Goal: Answer question/provide support

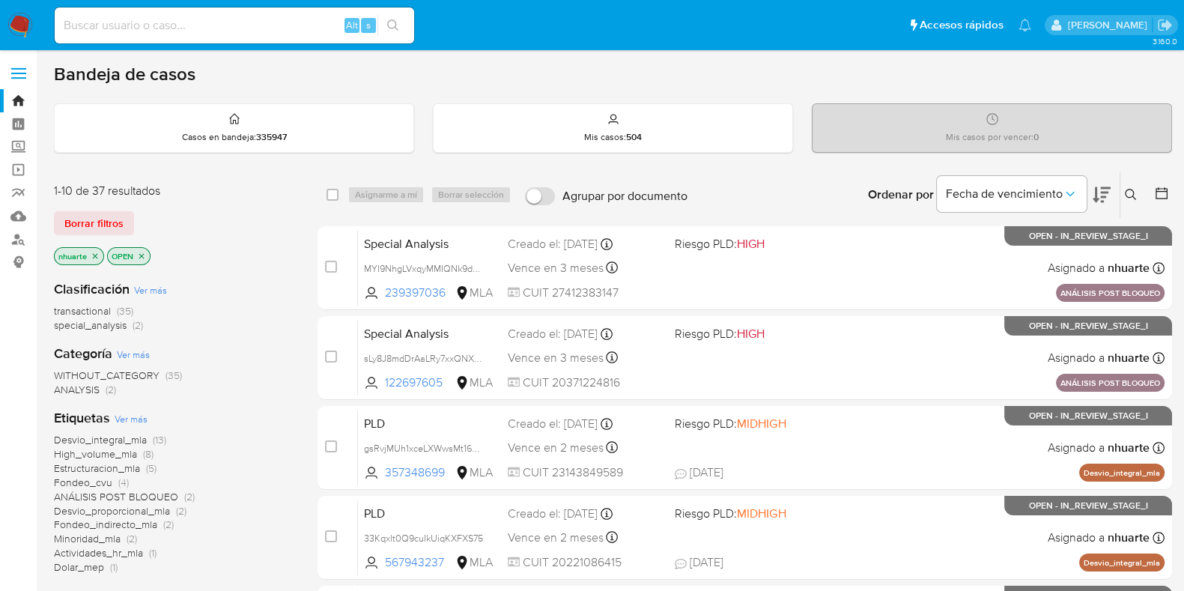
click at [139, 323] on span "(2)" at bounding box center [138, 324] width 10 height 15
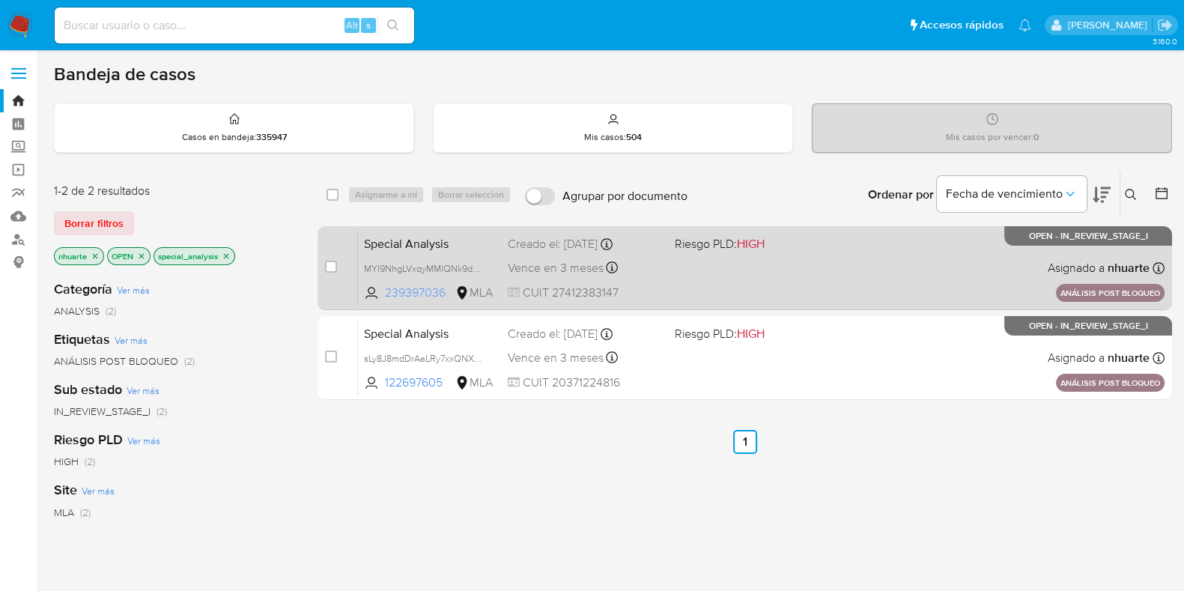
click at [394, 294] on span "239397036" at bounding box center [418, 293] width 67 height 16
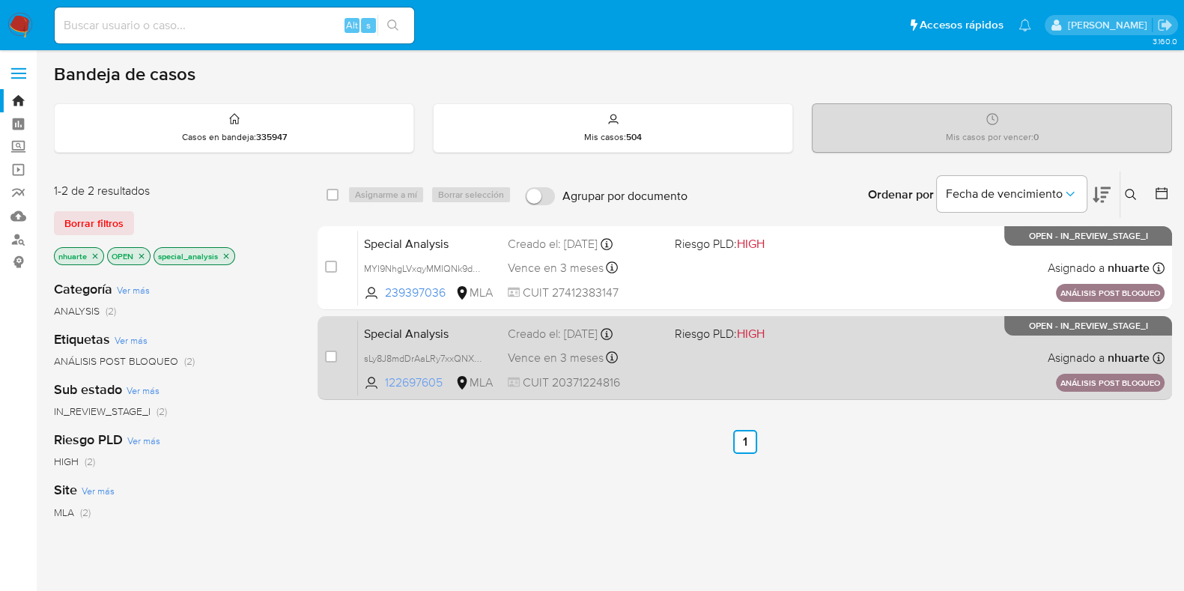
click at [416, 385] on span "122697605" at bounding box center [418, 382] width 67 height 16
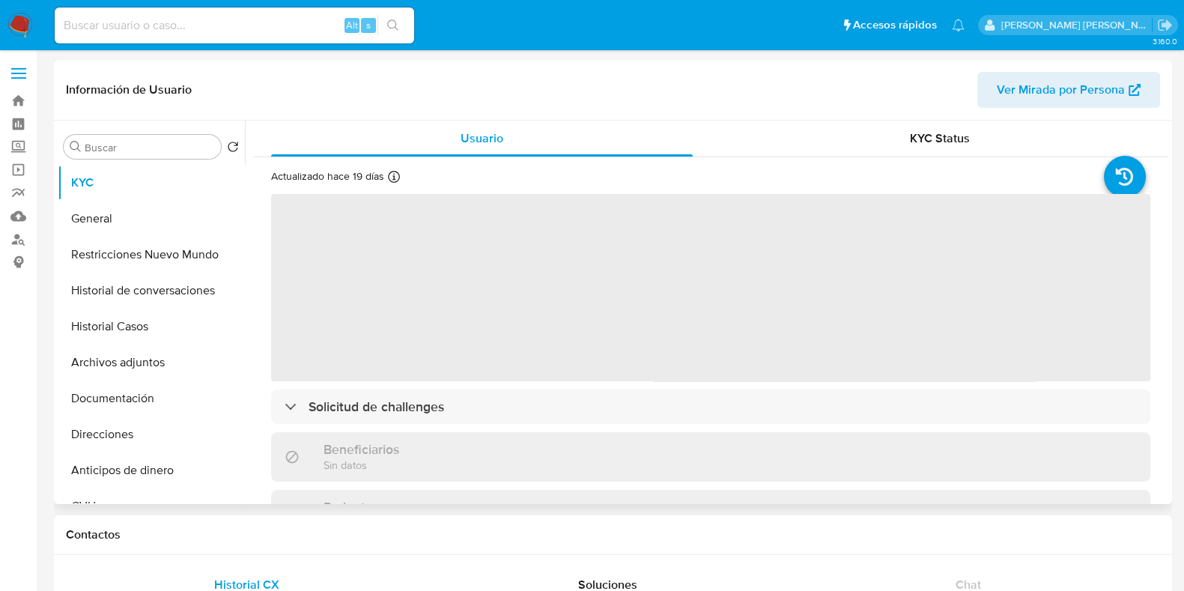
select select "10"
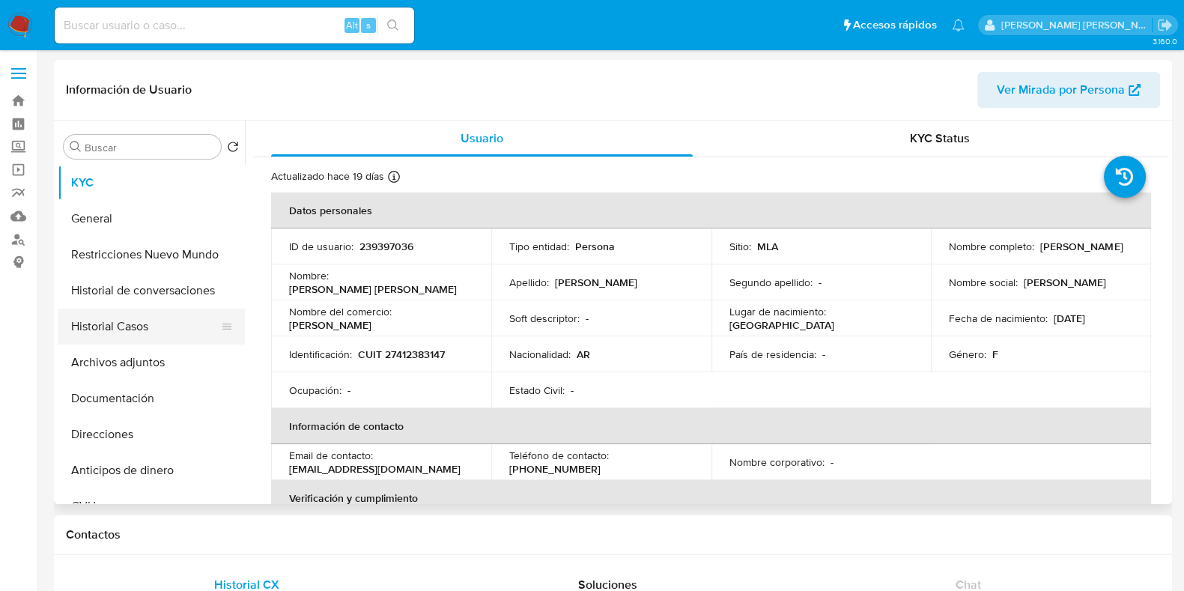
click at [127, 321] on button "Historial Casos" at bounding box center [145, 327] width 175 height 36
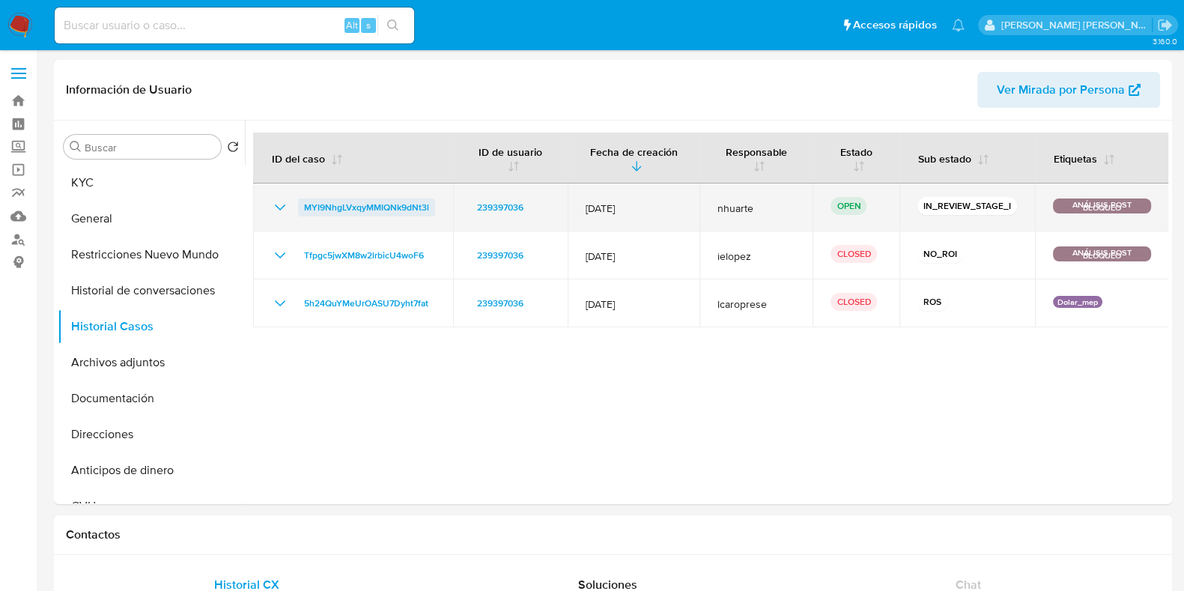
click at [391, 209] on span "MYI9NhgLVxqyMMIQNk9dNt3l" at bounding box center [366, 207] width 125 height 18
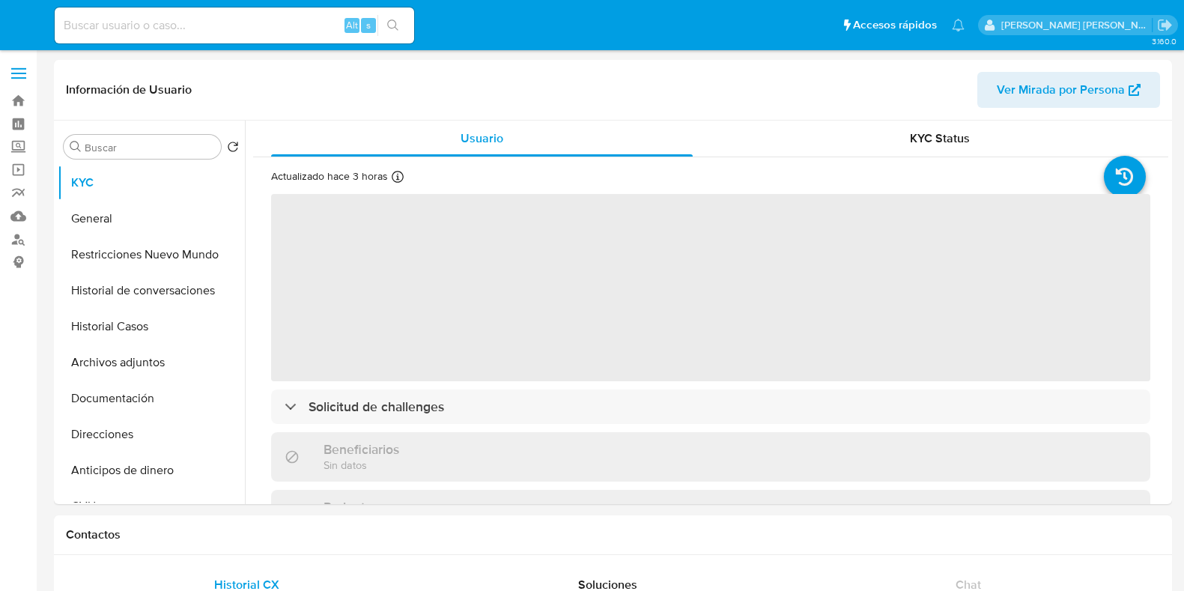
select select "10"
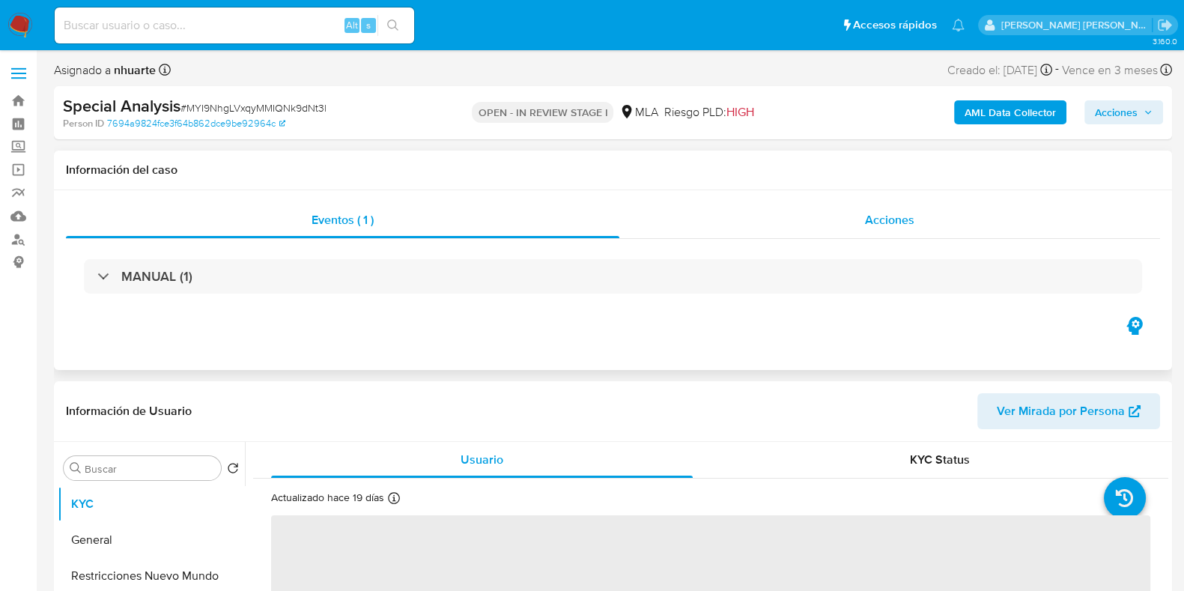
click at [874, 213] on span "Acciones" at bounding box center [889, 219] width 49 height 17
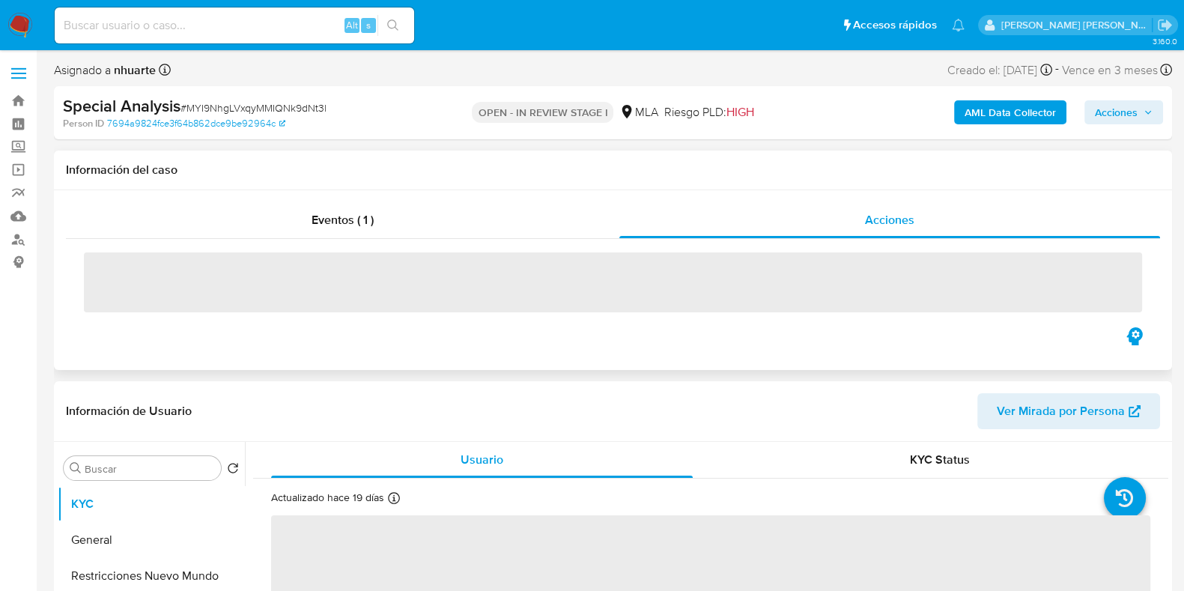
select select "10"
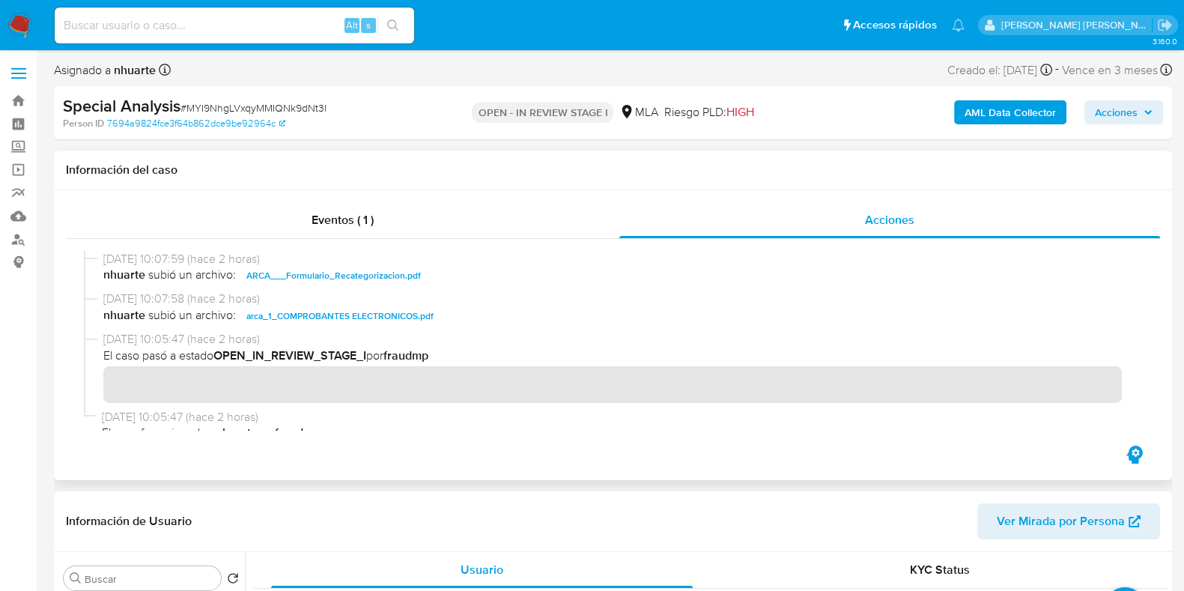
click at [612, 170] on h1 "Información del caso" at bounding box center [613, 169] width 1094 height 15
click at [1104, 111] on span "Acciones" at bounding box center [1116, 112] width 43 height 24
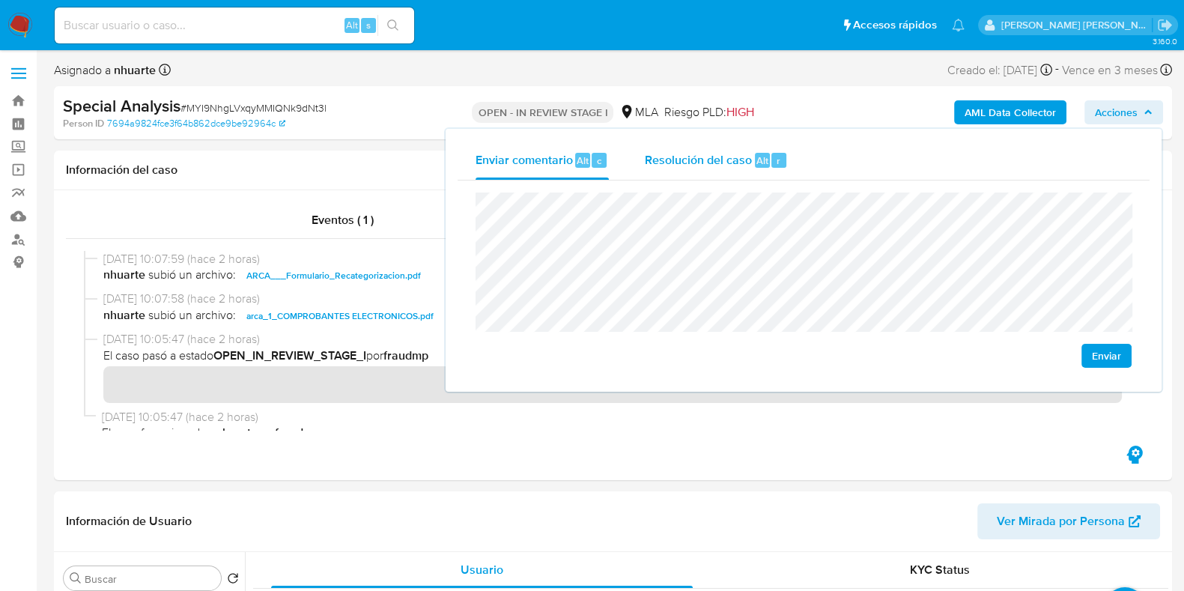
click at [696, 164] on span "Resolución del caso" at bounding box center [698, 159] width 107 height 17
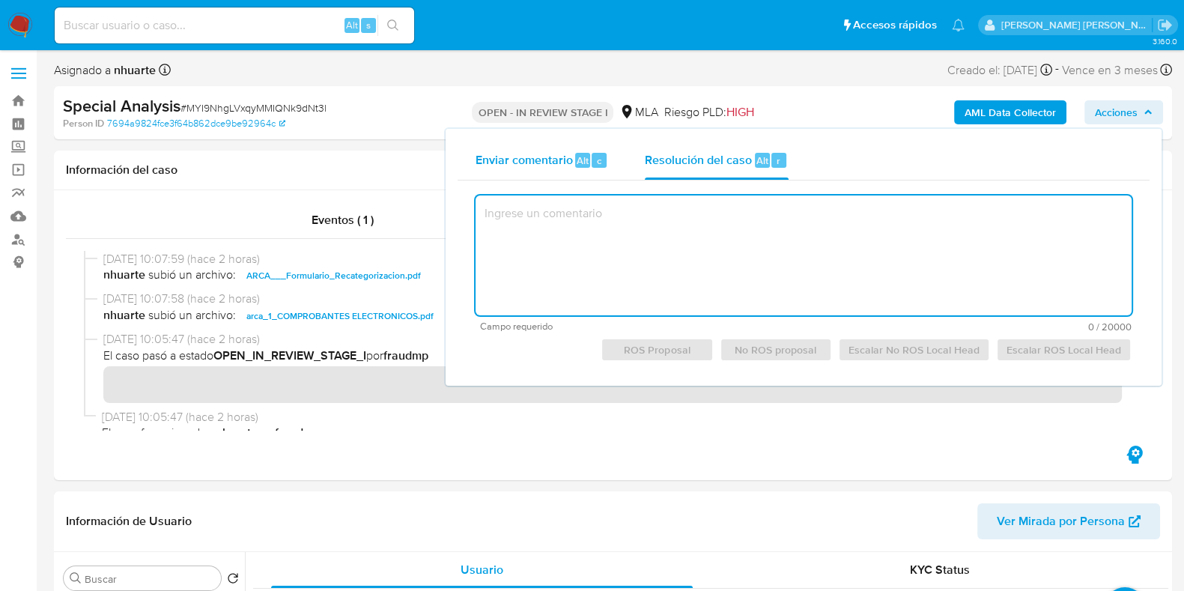
click at [533, 162] on span "Enviar comentario" at bounding box center [523, 159] width 97 height 17
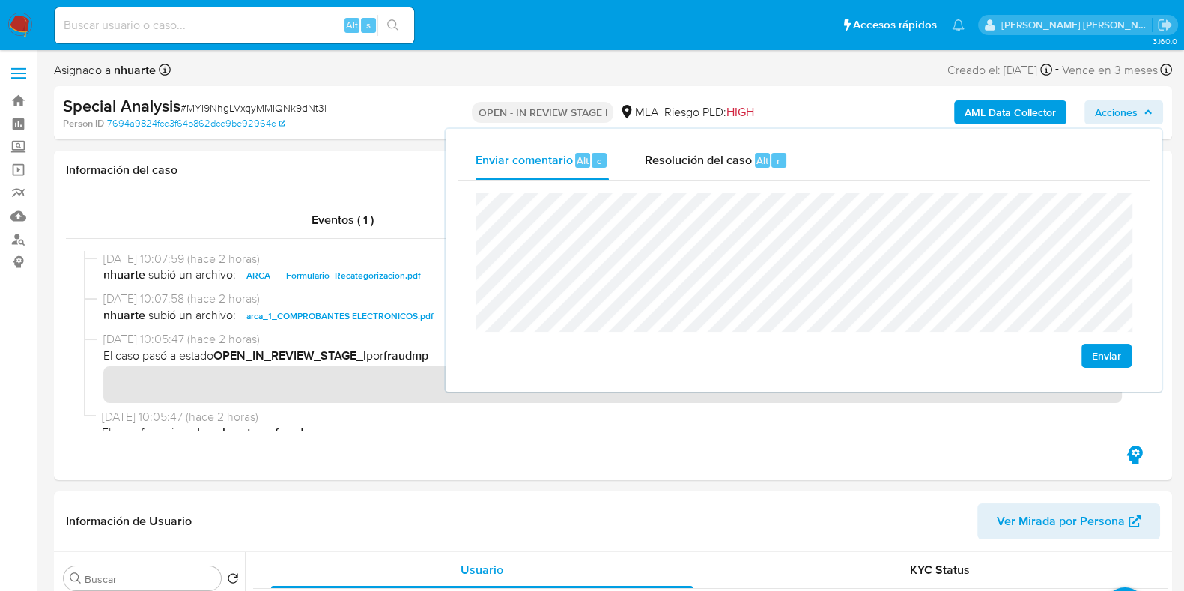
click at [1146, 275] on div "Enviar" at bounding box center [804, 279] width 692 height 199
click at [713, 152] on span "Resolución del caso" at bounding box center [698, 159] width 107 height 17
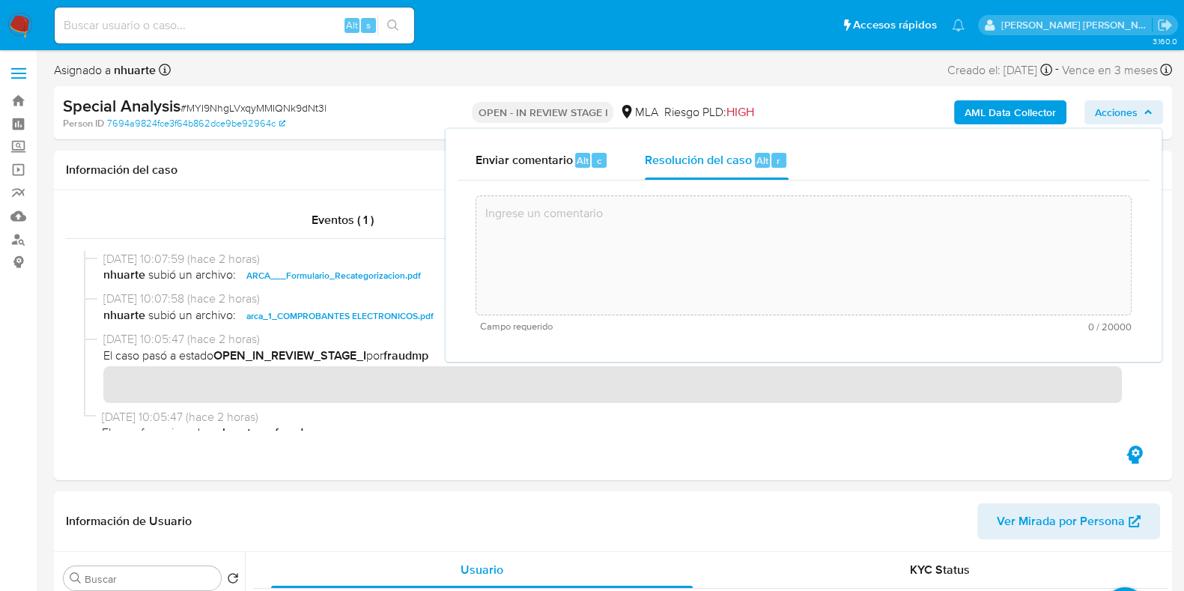
click at [719, 245] on textarea at bounding box center [803, 255] width 654 height 120
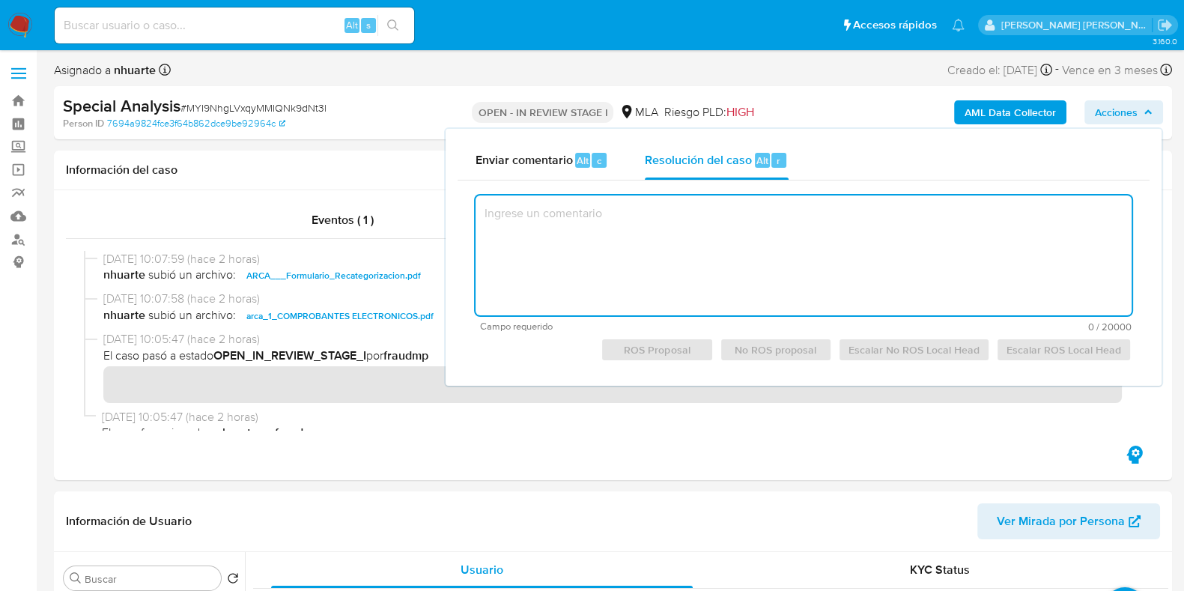
paste textarea "Se crea el presente caso a los fines de adjuntar la documentación aportada por …"
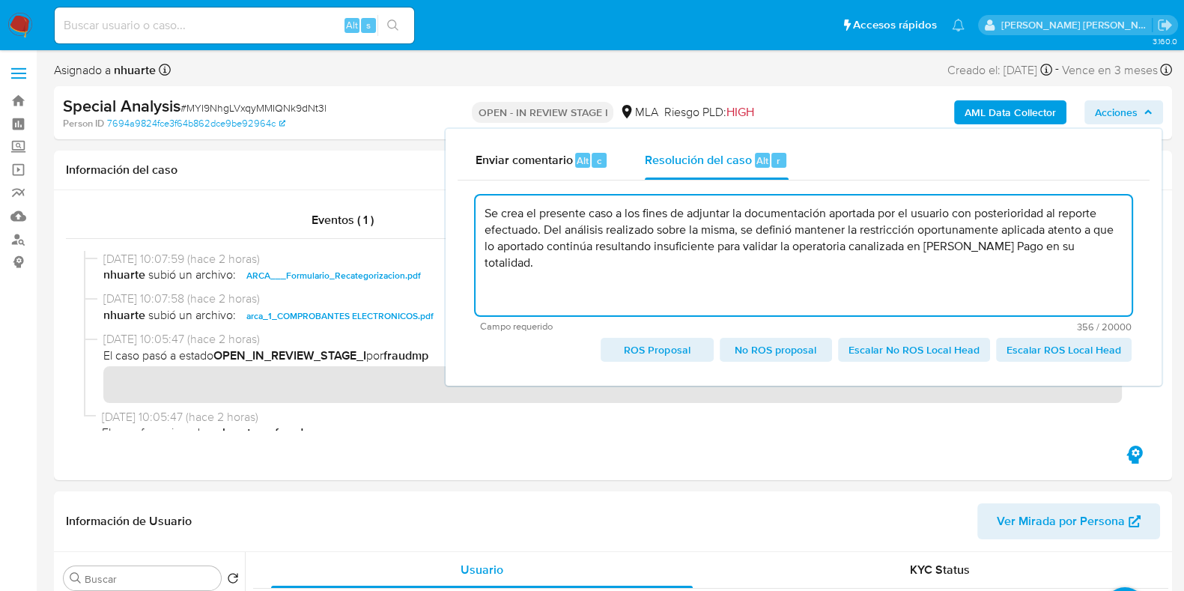
click at [895, 350] on span "Escalar No ROS Local Head" at bounding box center [913, 349] width 131 height 21
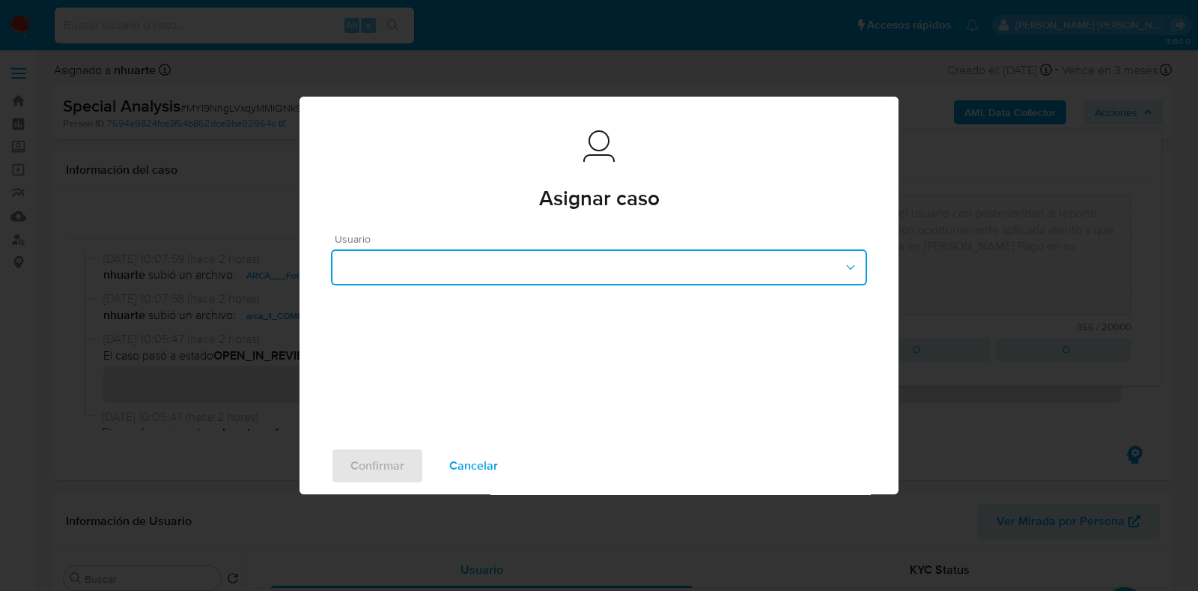
click at [843, 267] on icon "button" at bounding box center [850, 267] width 15 height 15
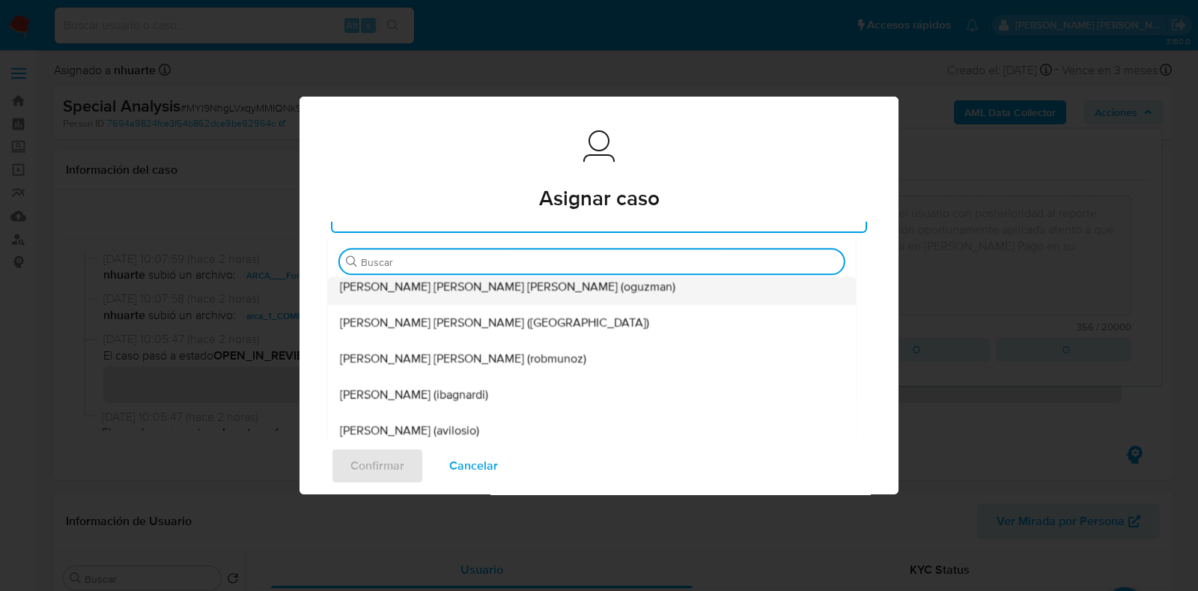
scroll to position [165, 0]
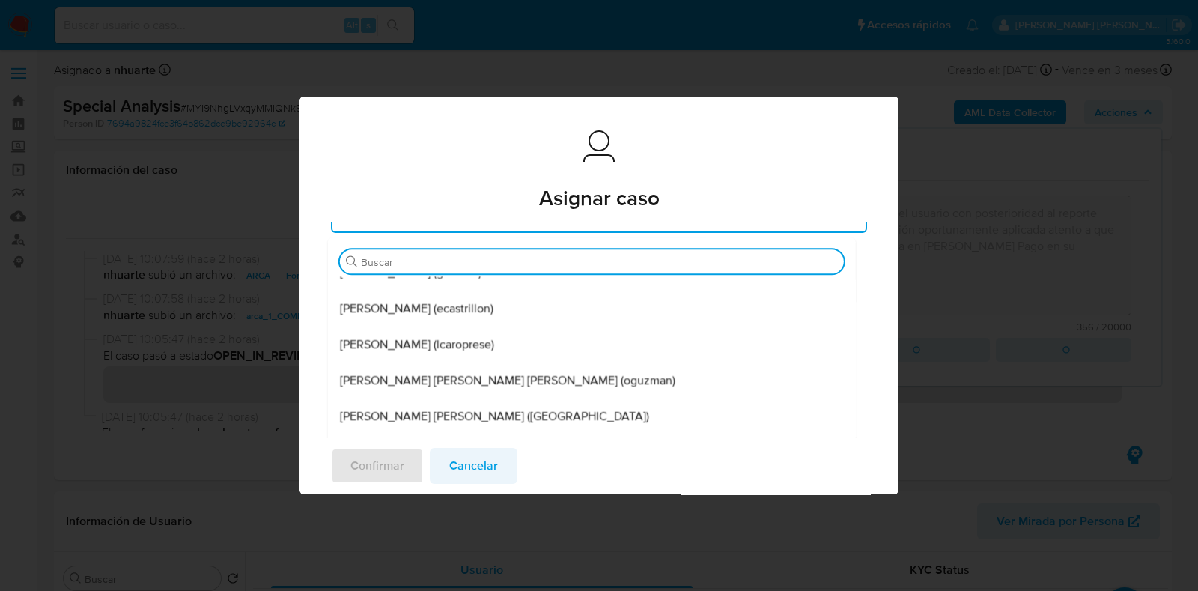
click at [472, 470] on span "Cancelar" at bounding box center [473, 465] width 49 height 33
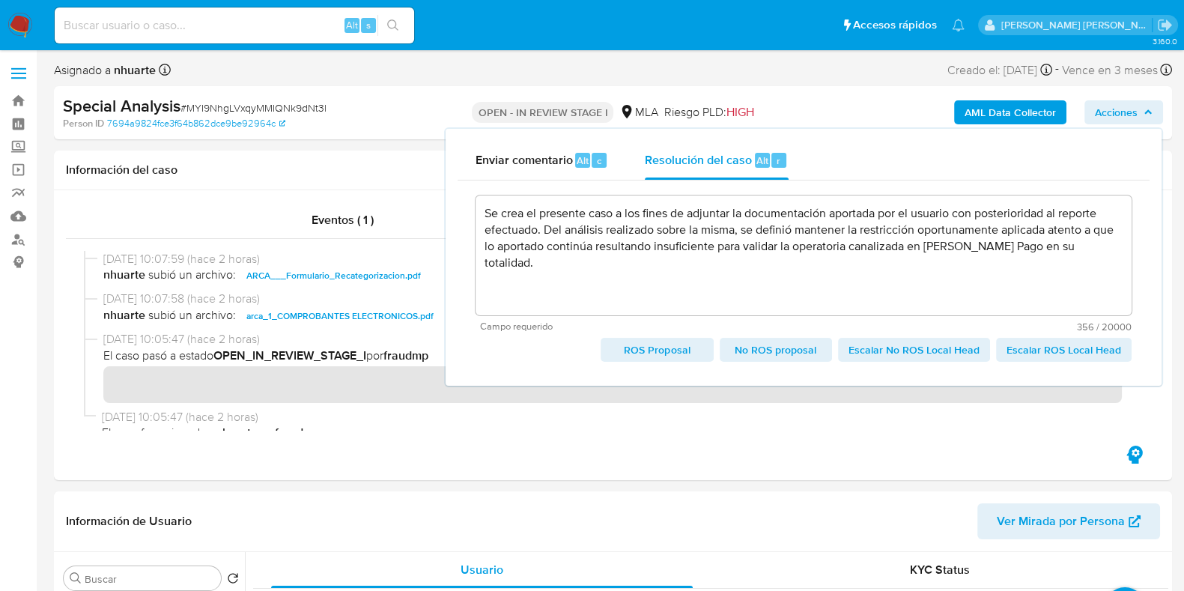
click at [783, 346] on span "No ROS proposal" at bounding box center [775, 349] width 91 height 21
type textarea "Se crea el presente caso a los fines de adjuntar la documentación aportada por …"
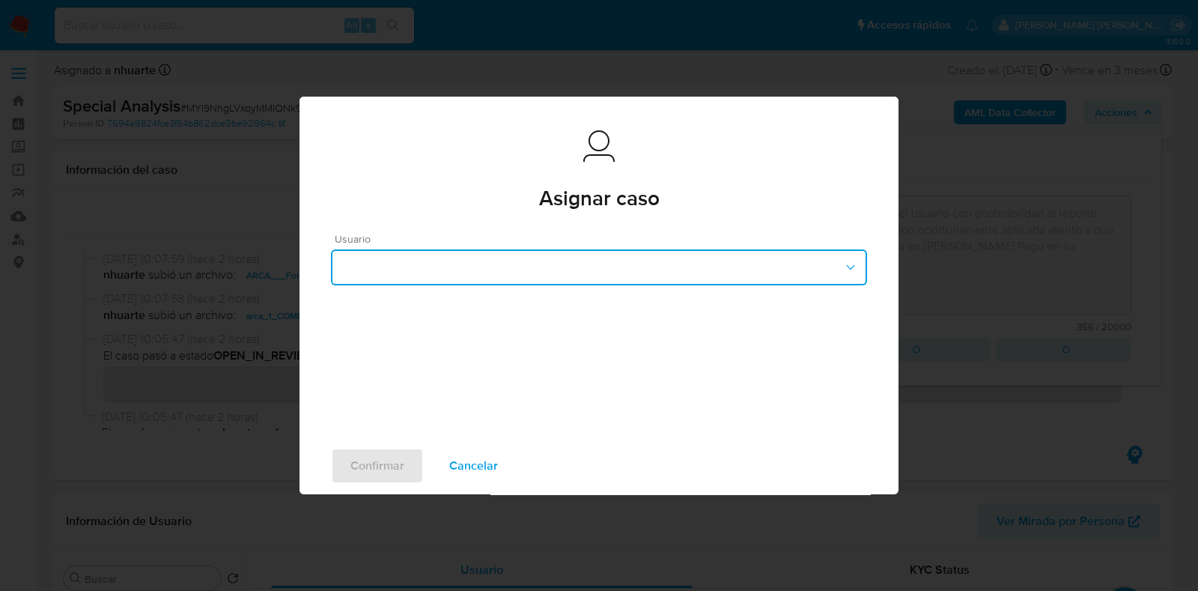
click at [822, 252] on button "button" at bounding box center [599, 267] width 536 height 36
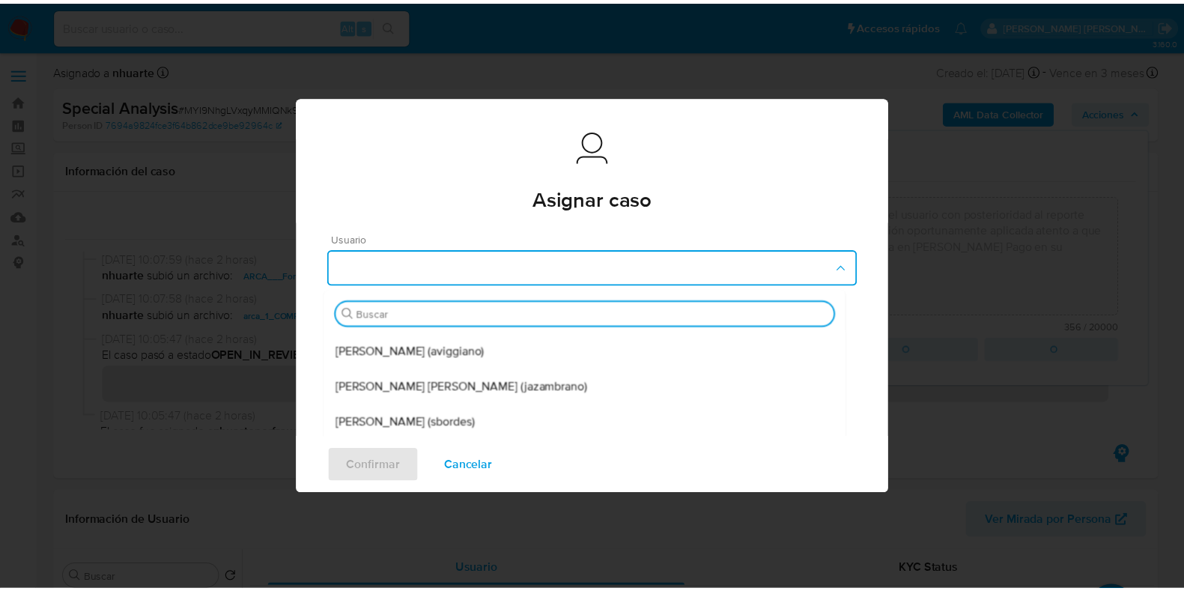
scroll to position [43, 0]
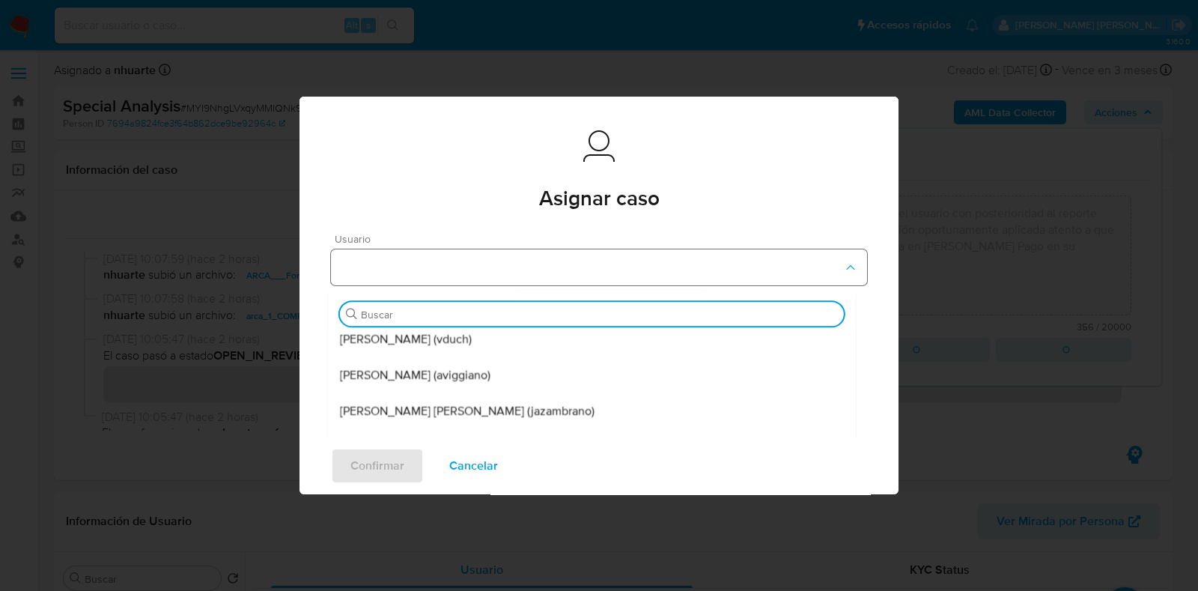
click at [464, 271] on button "button" at bounding box center [599, 267] width 536 height 36
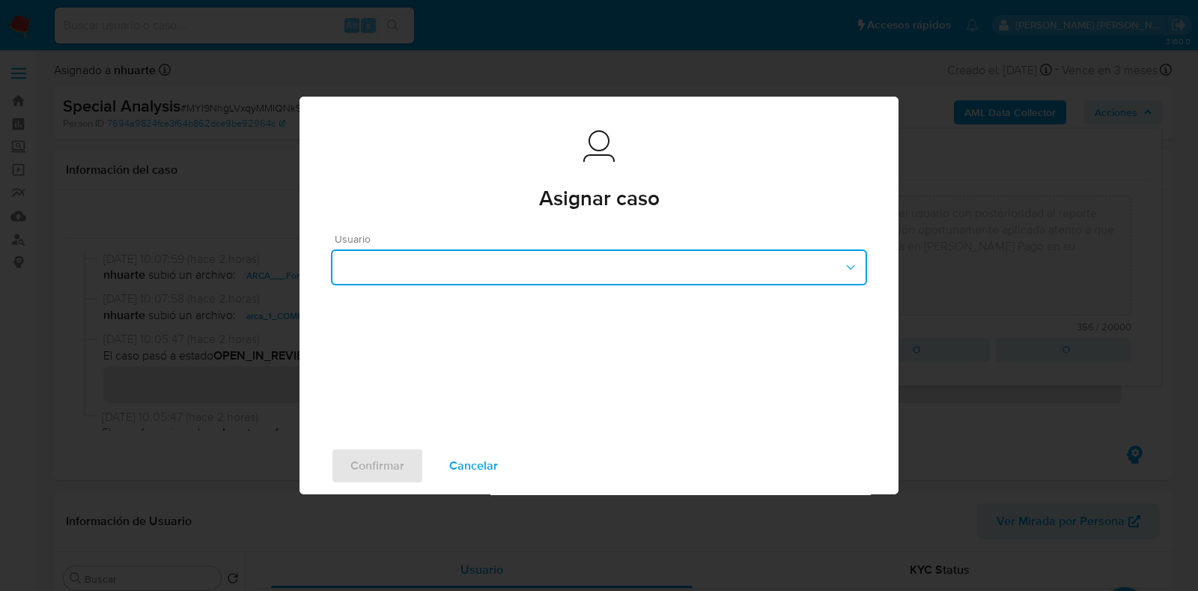
click at [843, 263] on icon "button" at bounding box center [850, 267] width 15 height 15
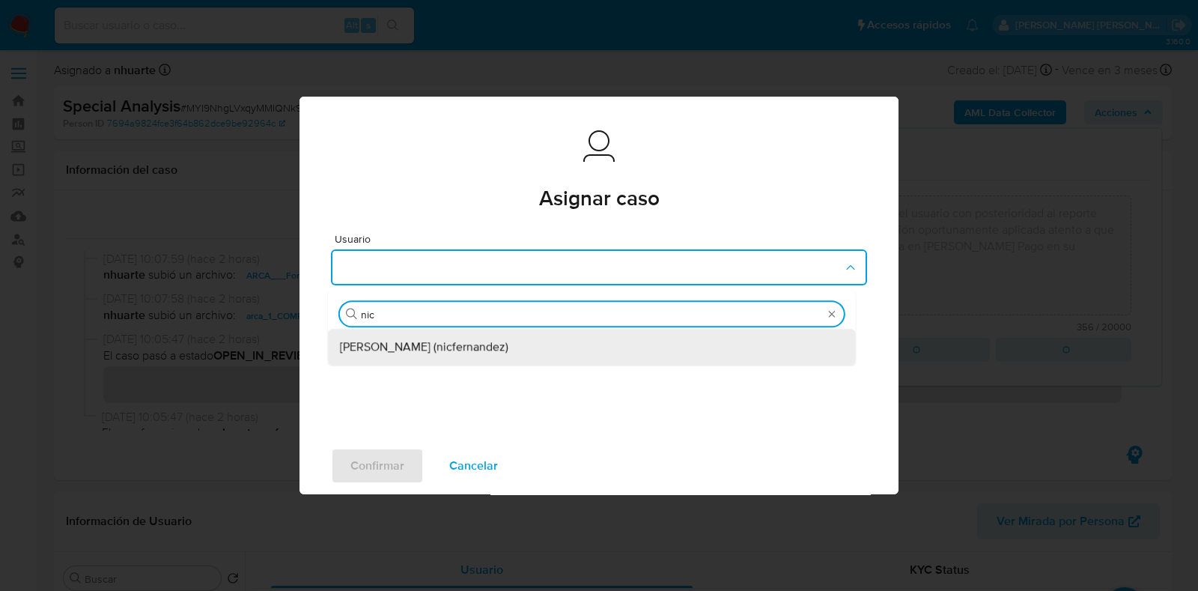
type input "nico"
click at [508, 347] on span "Nicolas Fernandez Allen (nicfernandez)" at bounding box center [424, 347] width 168 height 15
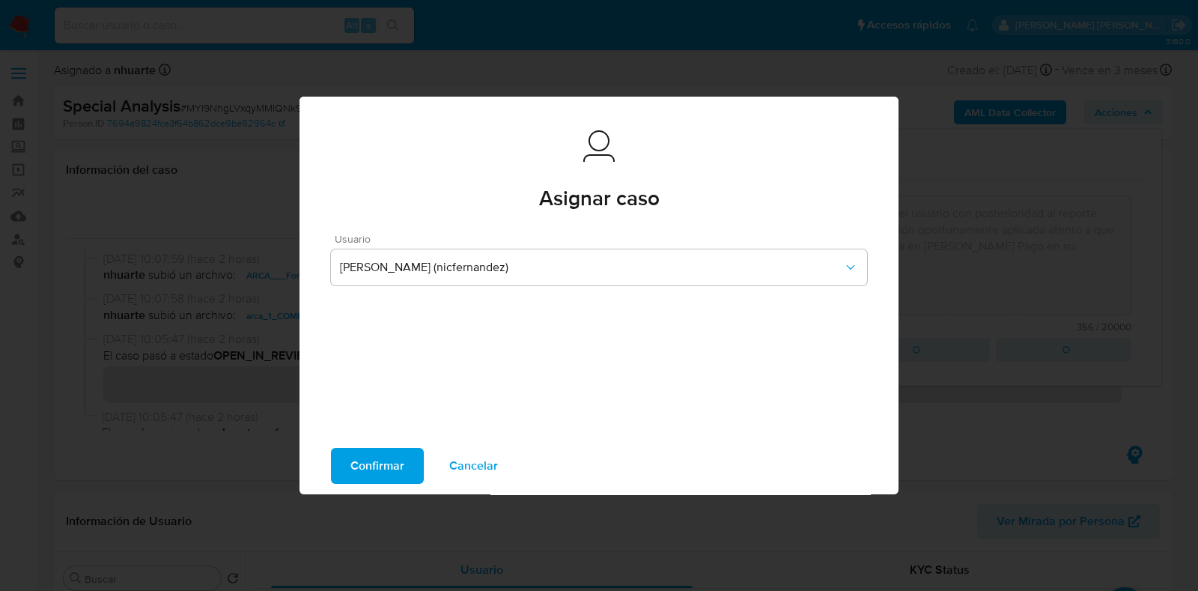
click at [368, 469] on span "Confirmar" at bounding box center [377, 465] width 54 height 33
type textarea "Se crea el presente caso a los fines de adjuntar la documentación aportada por …"
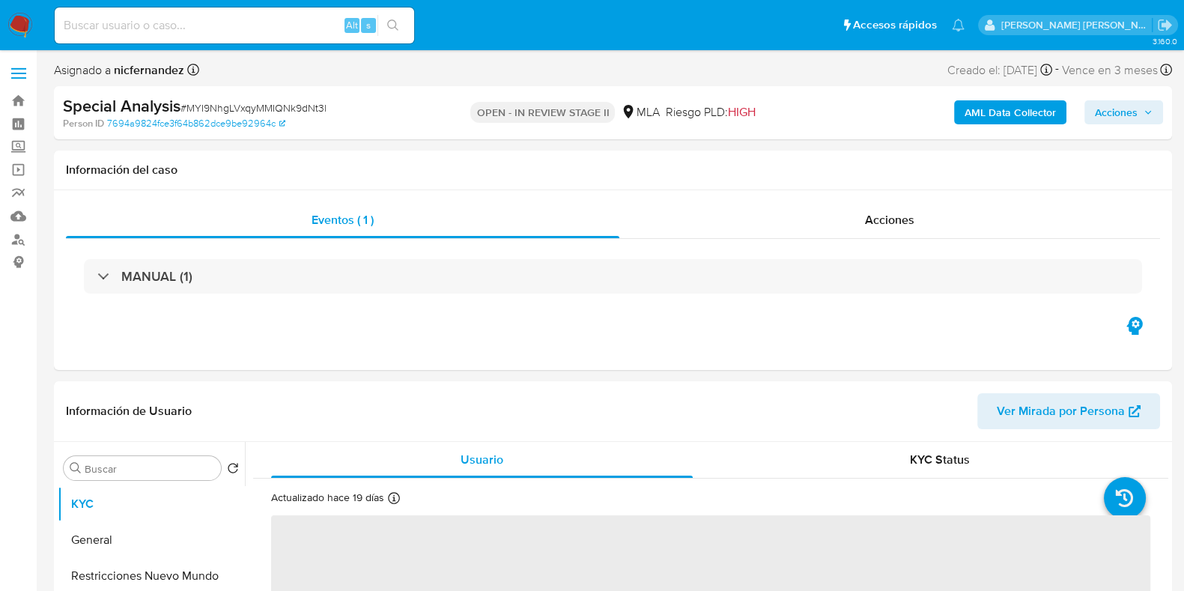
select select "10"
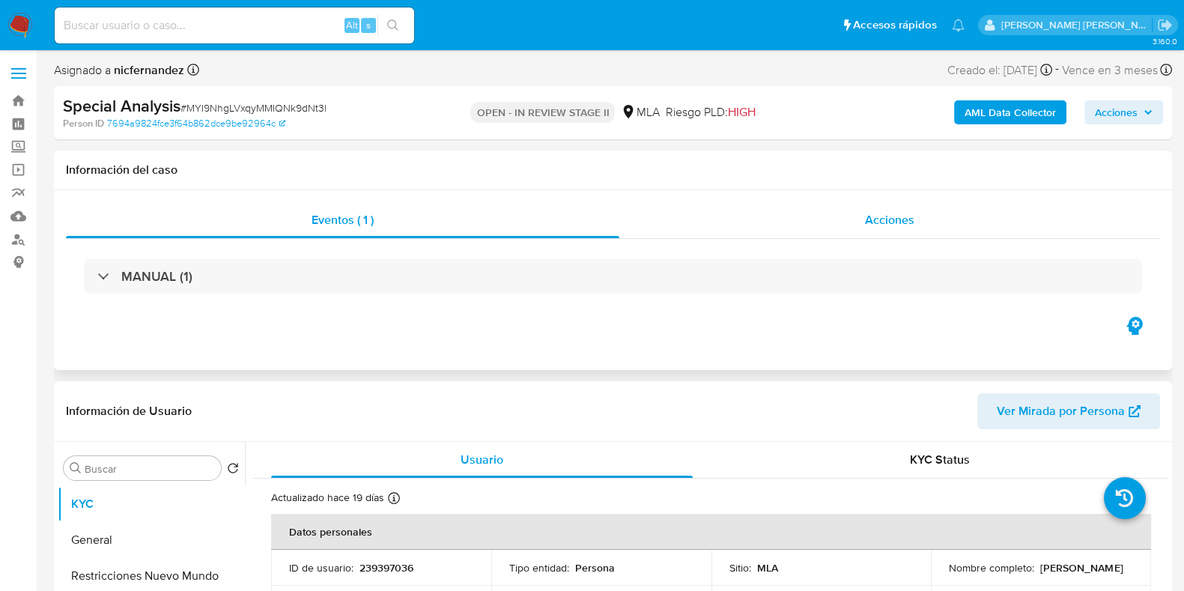
click at [890, 222] on span "Acciones" at bounding box center [889, 219] width 49 height 17
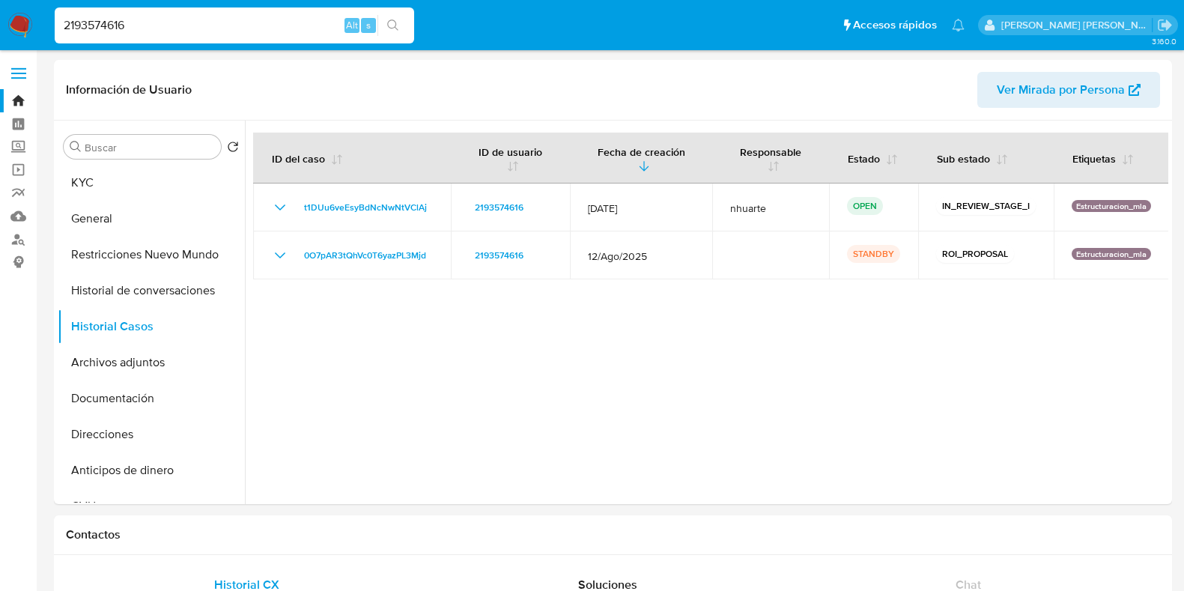
select select "10"
